Goal: Navigation & Orientation: Find specific page/section

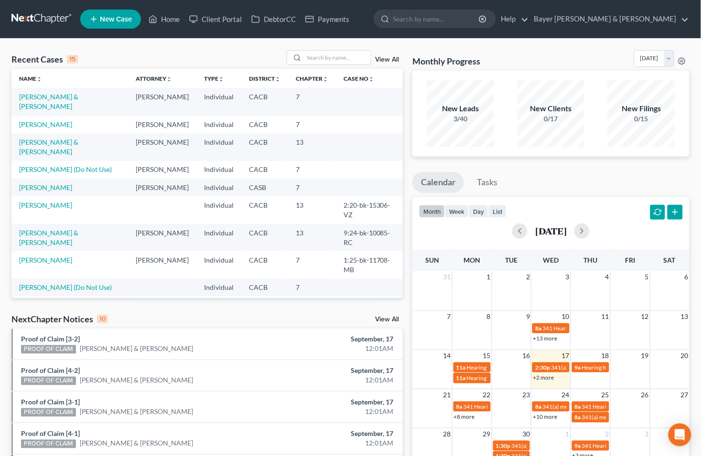
click at [64, 319] on link "[PERSON_NAME]" at bounding box center [45, 323] width 53 height 8
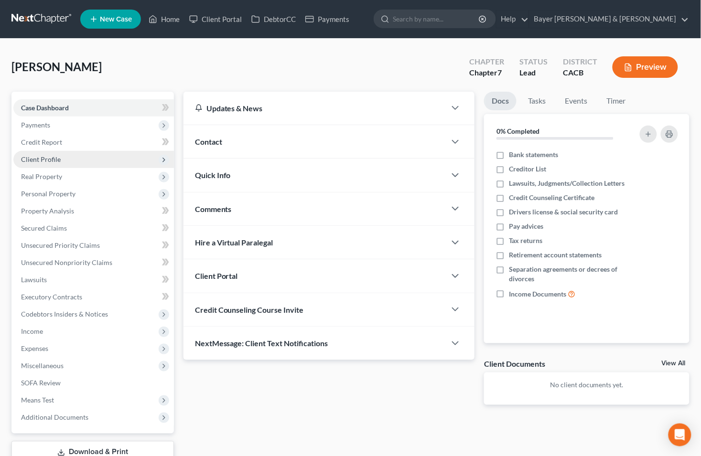
click at [49, 158] on span "Client Profile" at bounding box center [41, 159] width 40 height 8
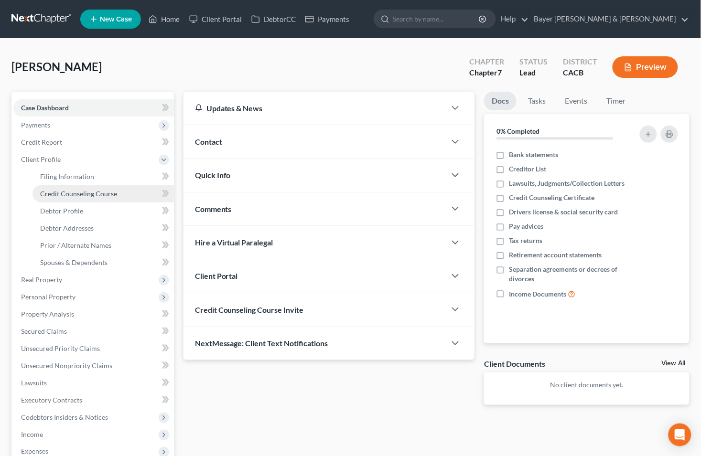
click at [76, 194] on span "Credit Counseling Course" at bounding box center [78, 194] width 77 height 8
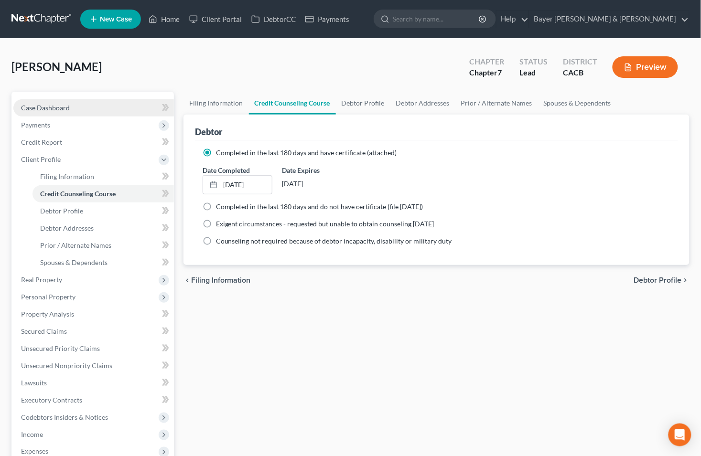
click at [77, 109] on link "Case Dashboard" at bounding box center [93, 107] width 161 height 17
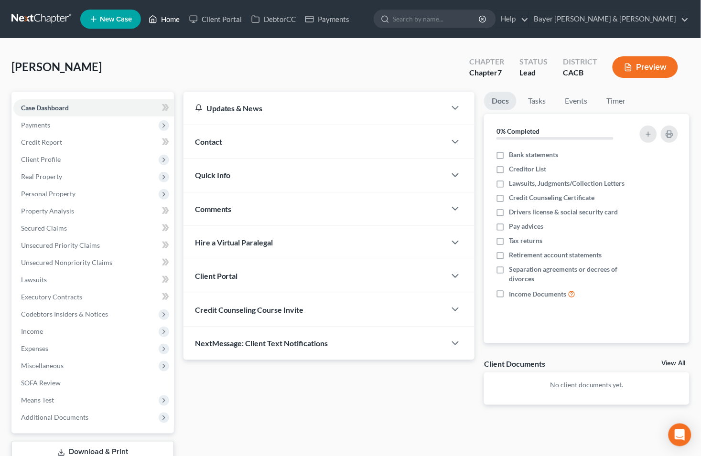
drag, startPoint x: 166, startPoint y: 17, endPoint x: 163, endPoint y: 12, distance: 5.3
click at [166, 17] on link "Home" at bounding box center [164, 19] width 41 height 17
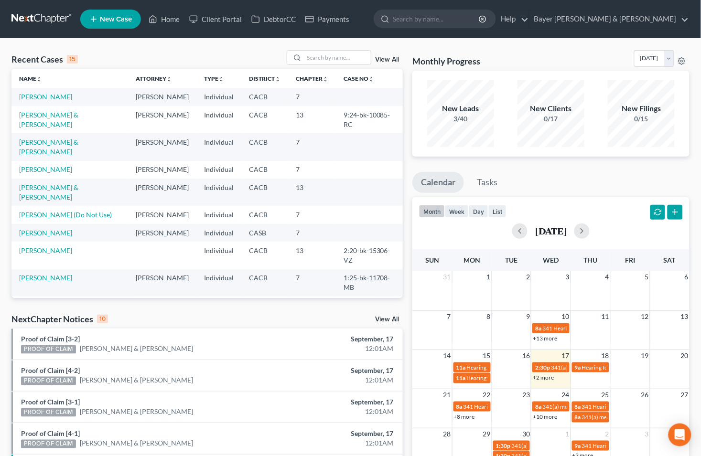
click at [386, 312] on div "Recent Cases 15 View All Name unfold_more expand_more expand_less Attorney unfo…" at bounding box center [207, 359] width 401 height 618
click at [386, 317] on link "View All" at bounding box center [387, 319] width 24 height 7
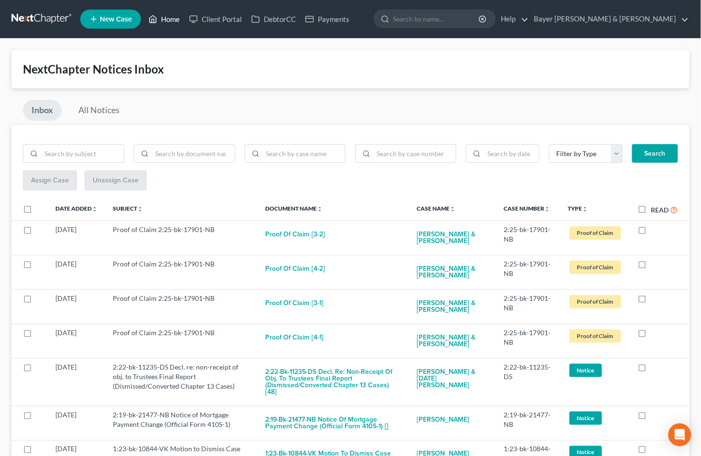
click at [171, 20] on link "Home" at bounding box center [164, 19] width 41 height 17
